Goal: Information Seeking & Learning: Check status

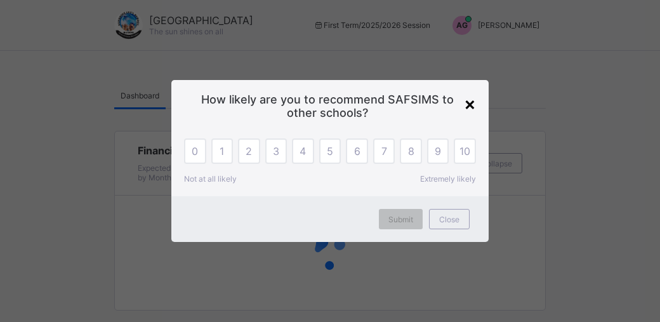
click at [467, 110] on div "×" at bounding box center [470, 104] width 12 height 22
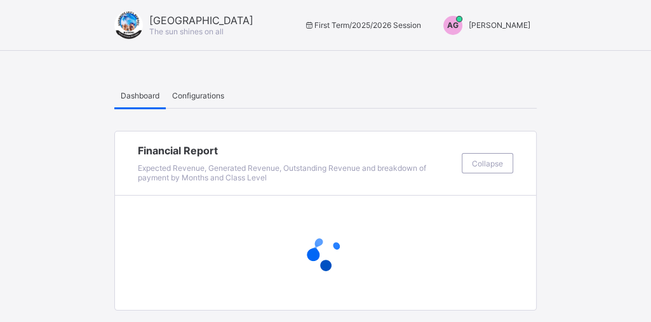
click at [458, 25] on span "AG" at bounding box center [452, 25] width 11 height 10
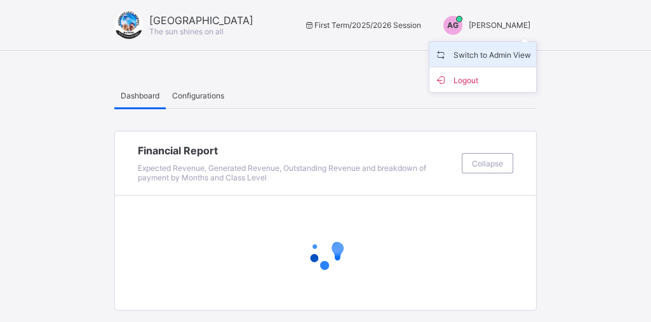
click at [477, 60] on span "Switch to Admin View" at bounding box center [482, 54] width 97 height 15
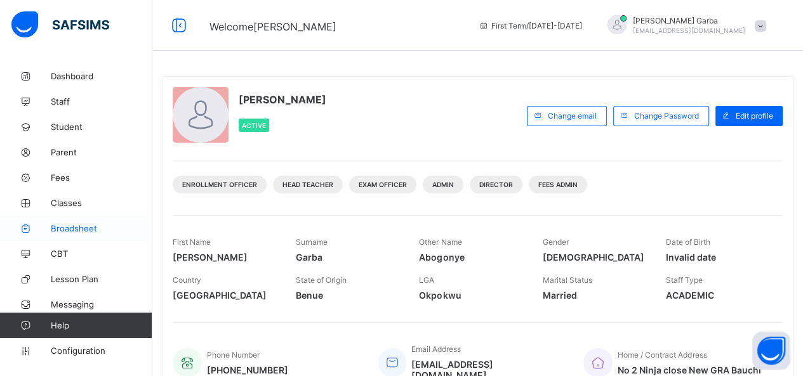
click at [65, 232] on span "Broadsheet" at bounding box center [102, 228] width 102 height 10
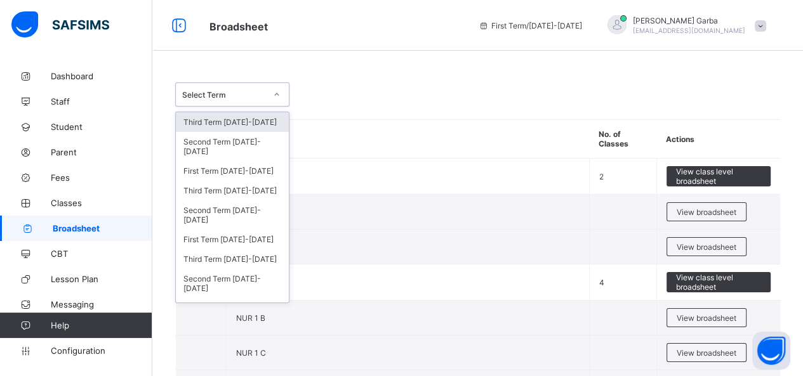
click at [256, 98] on div "Select Term" at bounding box center [224, 95] width 84 height 10
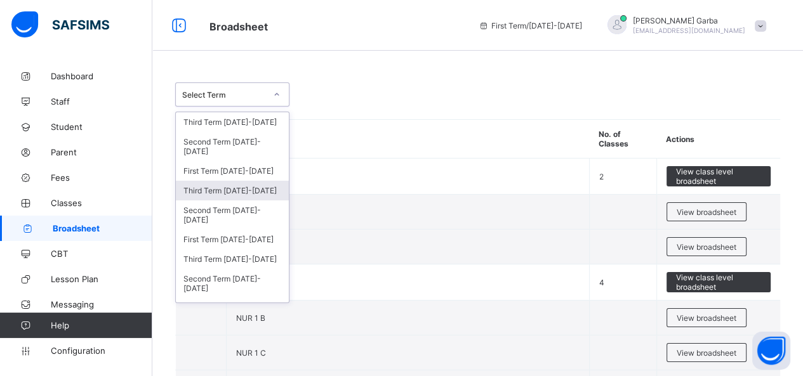
click at [260, 191] on div "Third Term [DATE]-[DATE]" at bounding box center [232, 191] width 113 height 20
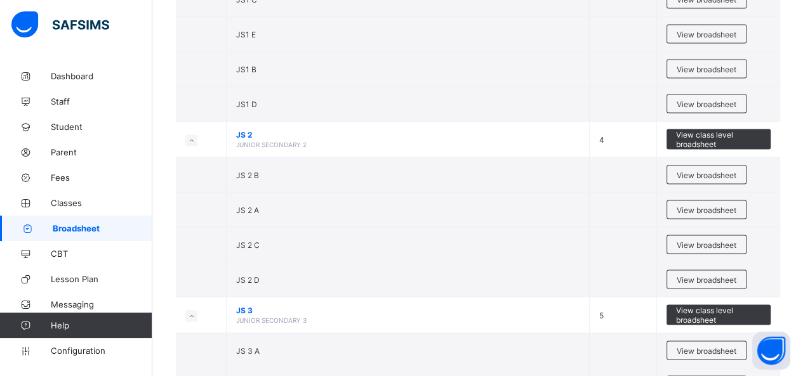
scroll to position [2105, 0]
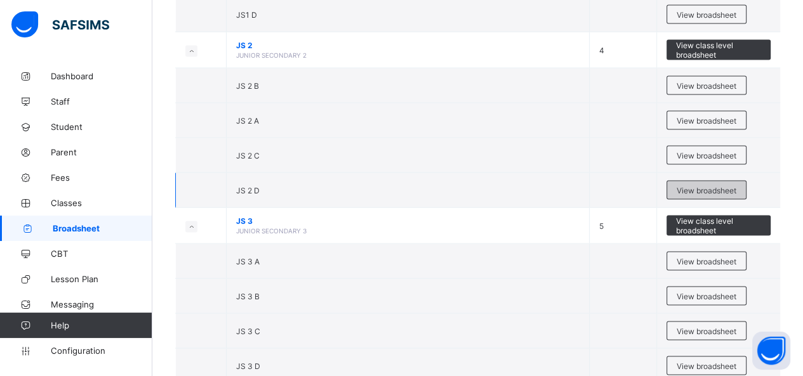
click at [650, 186] on span "View broadsheet" at bounding box center [707, 191] width 60 height 10
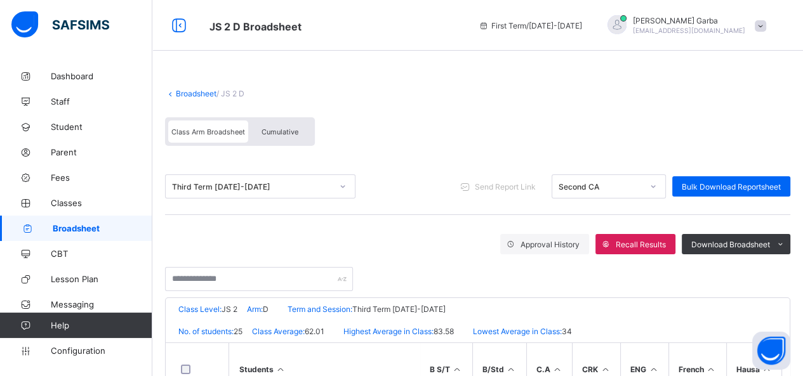
click at [283, 135] on span "Cumulative" at bounding box center [280, 132] width 37 height 9
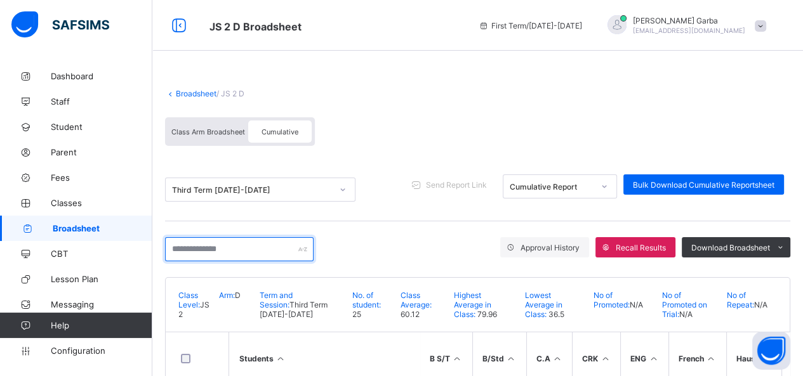
click at [232, 251] on input "text" at bounding box center [239, 249] width 149 height 24
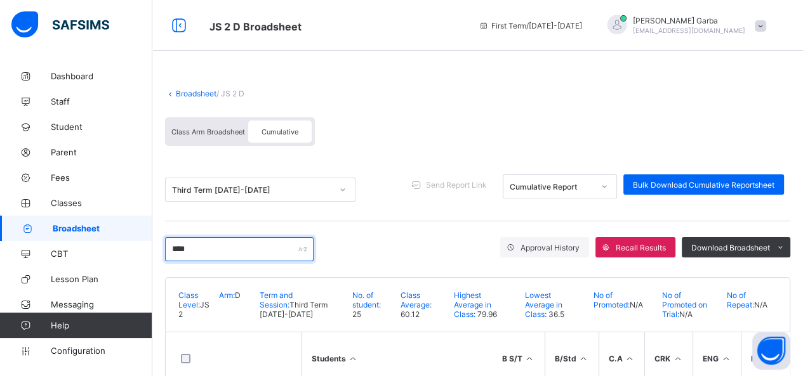
type input "****"
click at [198, 92] on link "Broadsheet" at bounding box center [196, 94] width 41 height 10
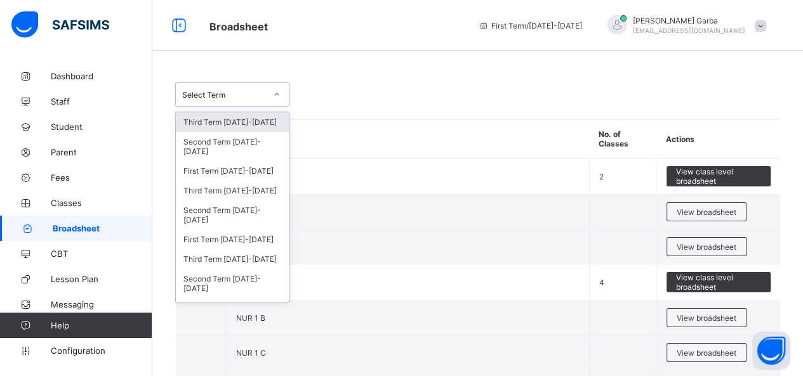
click at [259, 86] on div "Select Term" at bounding box center [220, 95] width 89 height 18
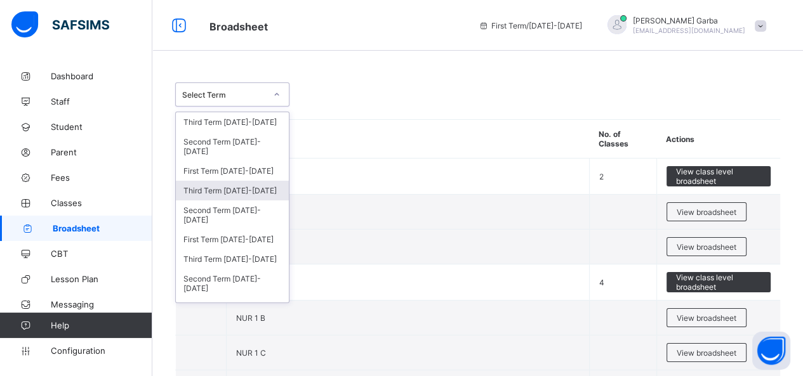
click at [252, 189] on div "Third Term [DATE]-[DATE]" at bounding box center [232, 191] width 113 height 20
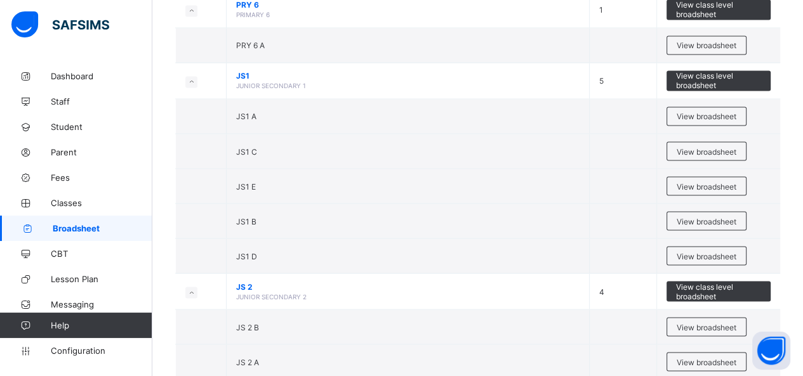
scroll to position [1865, 0]
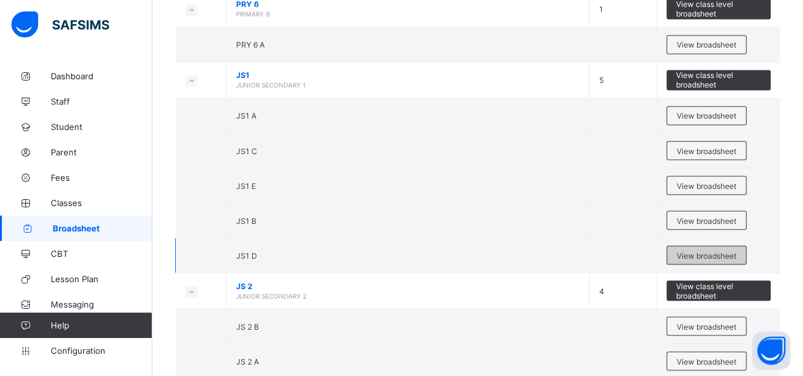
click at [650, 251] on span "View broadsheet" at bounding box center [707, 256] width 60 height 10
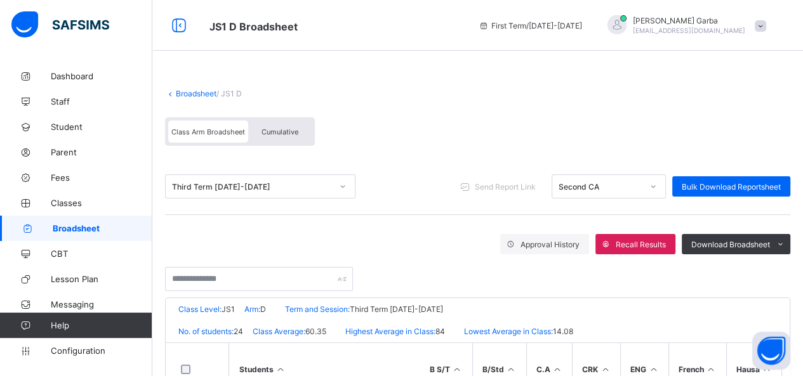
click at [293, 130] on span "Cumulative" at bounding box center [280, 132] width 37 height 9
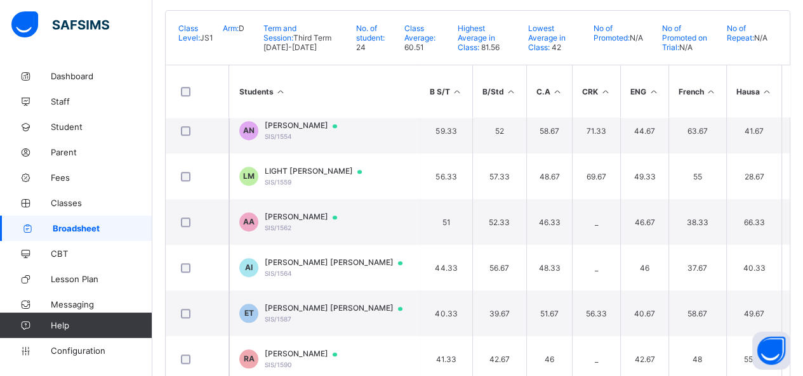
scroll to position [296, 0]
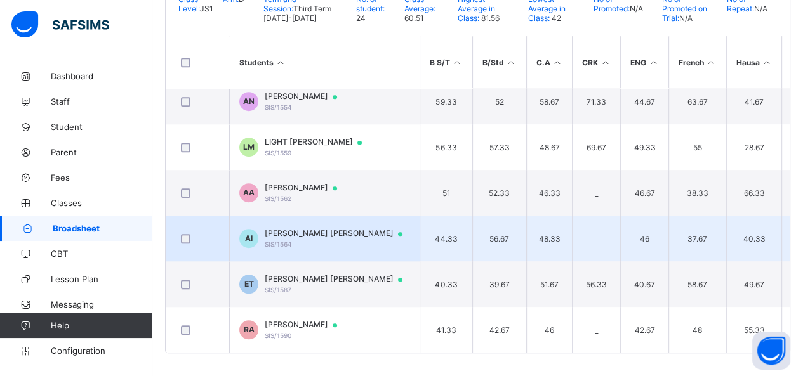
click at [315, 230] on span "[PERSON_NAME] [PERSON_NAME]" at bounding box center [340, 234] width 150 height 10
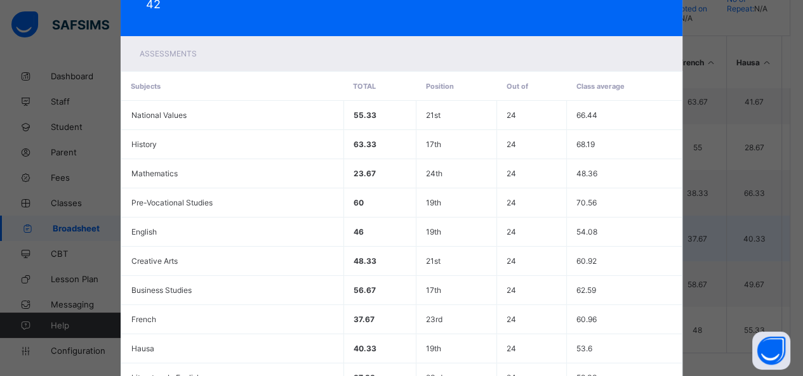
scroll to position [0, 0]
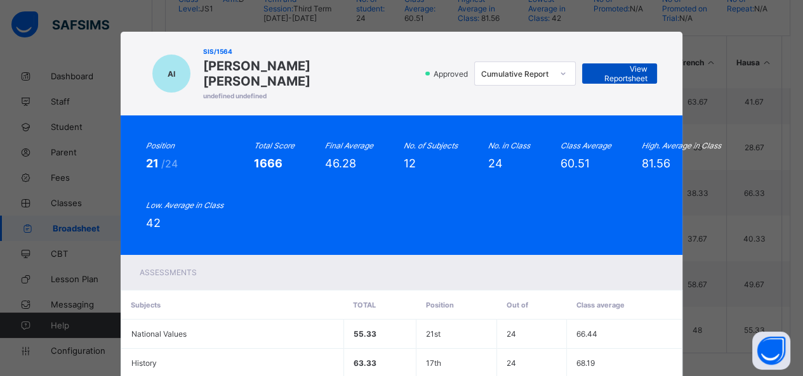
click at [611, 66] on span "View Reportsheet" at bounding box center [620, 73] width 56 height 19
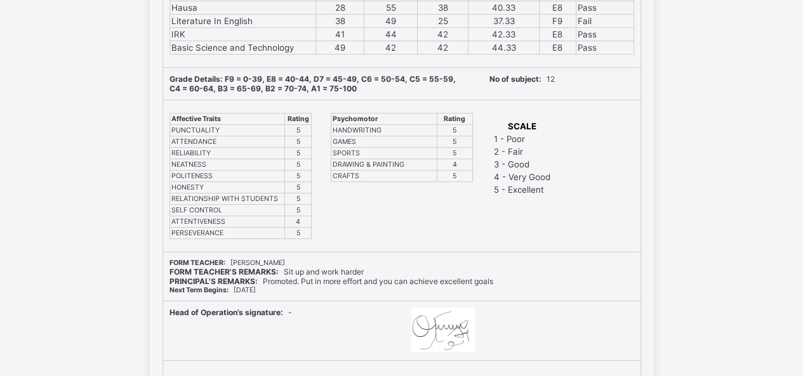
scroll to position [387, 0]
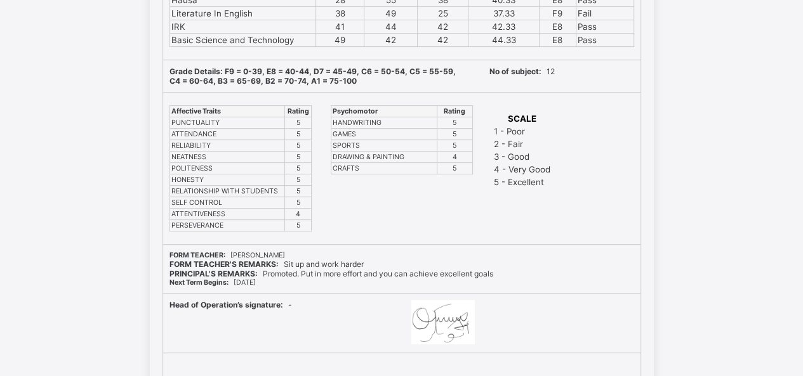
click at [479, 229] on div "Psychomotor Rating HANDWRITING 5 GAMES 5 SPORTS 5 DRAWING & PAINTING 4 CRAFTS 5" at bounding box center [401, 169] width 155 height 152
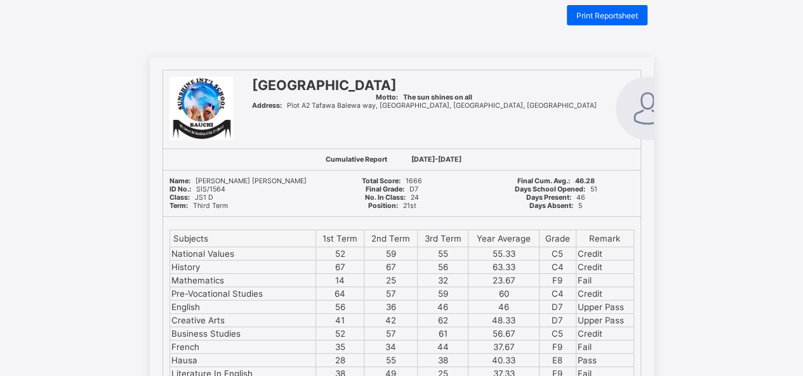
scroll to position [0, 0]
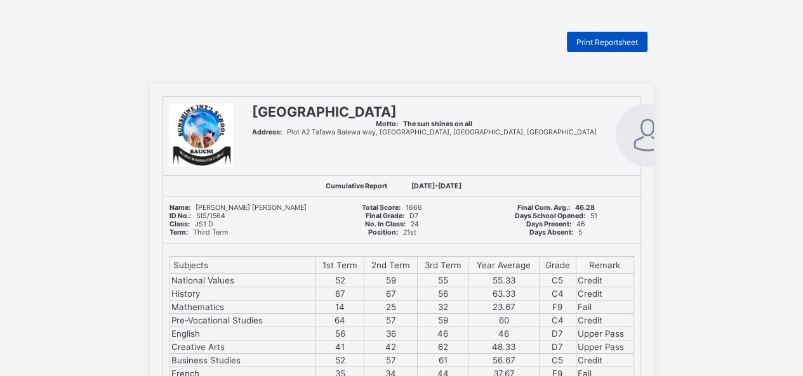
click at [608, 39] on span "Print Reportsheet" at bounding box center [607, 42] width 62 height 10
click at [595, 43] on span "Print Reportsheet" at bounding box center [607, 42] width 62 height 10
click at [597, 37] on span "Print Reportsheet" at bounding box center [607, 42] width 62 height 10
